Goal: Task Accomplishment & Management: Complete application form

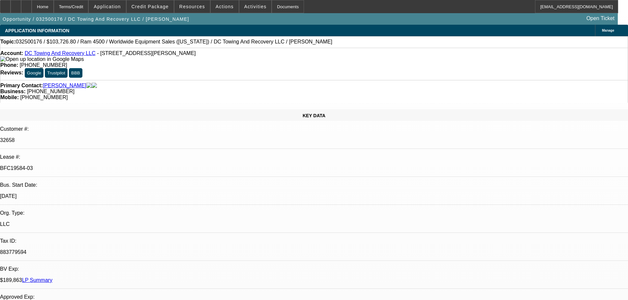
select select "0.1"
select select "2"
select select "0.1"
select select "4"
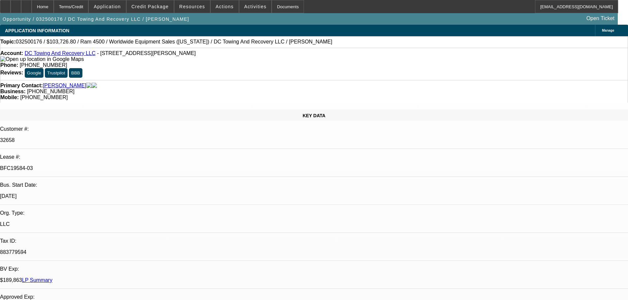
select select "0.15"
select select "2"
select select "0.1"
select select "4"
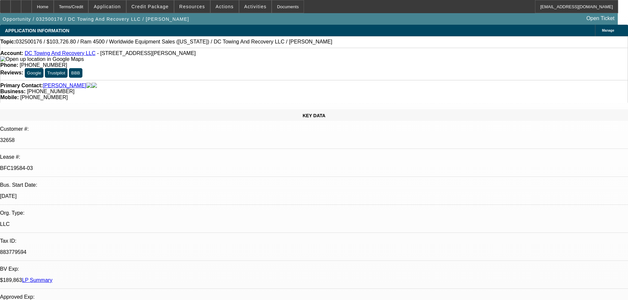
select select "0.15"
select select "2"
select select "0.1"
select select "4"
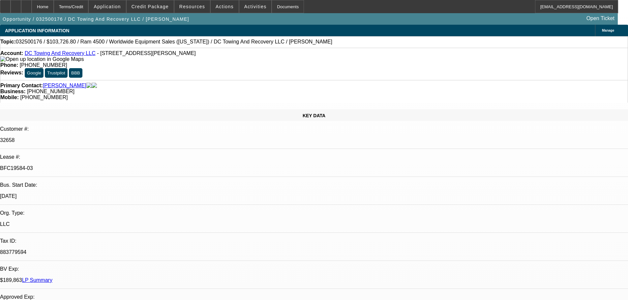
select select "0.1"
select select "2"
select select "0.1"
select select "4"
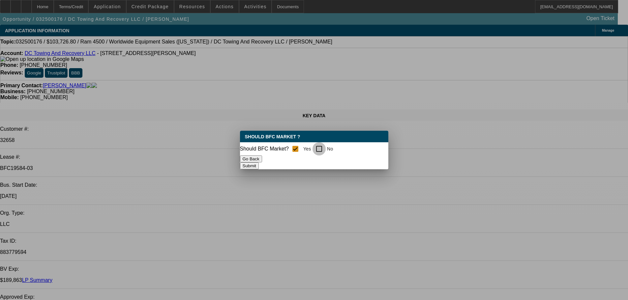
click at [323, 147] on input "No" at bounding box center [319, 148] width 13 height 13
checkbox input "true"
checkbox input "false"
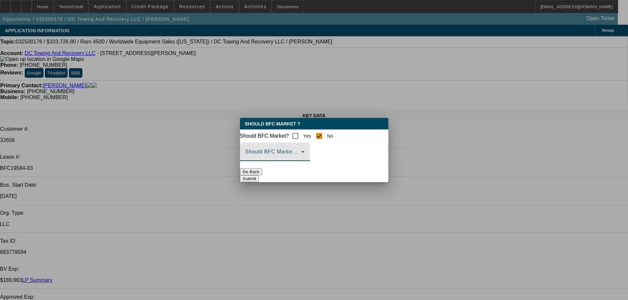
click at [307, 156] on icon at bounding box center [303, 152] width 8 height 8
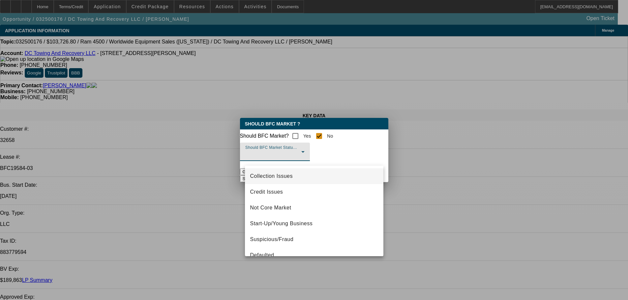
click at [295, 177] on mat-option "Collection Issues" at bounding box center [314, 177] width 139 height 16
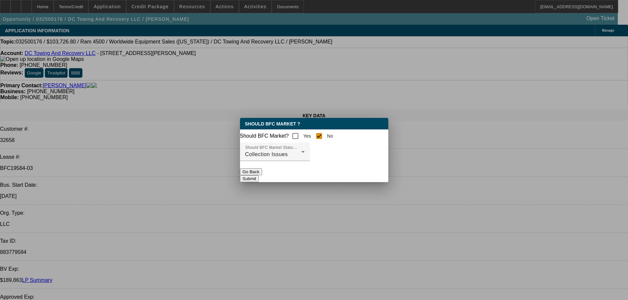
click at [259, 177] on button "Submit" at bounding box center [249, 178] width 19 height 7
